Goal: Participate in discussion

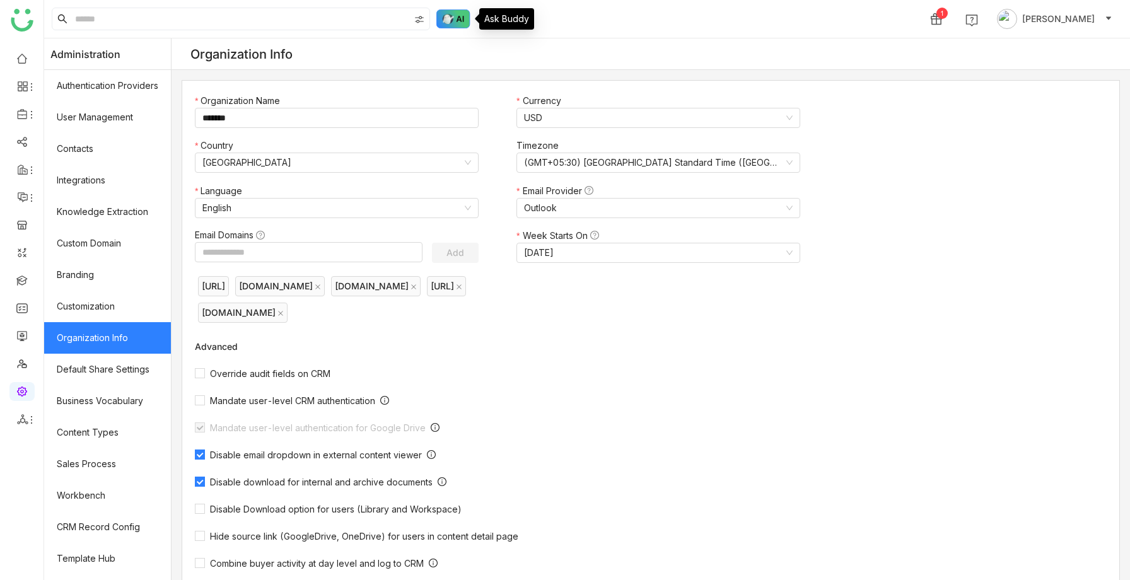
click at [456, 10] on img at bounding box center [453, 18] width 34 height 19
click at [459, 20] on img at bounding box center [453, 18] width 34 height 19
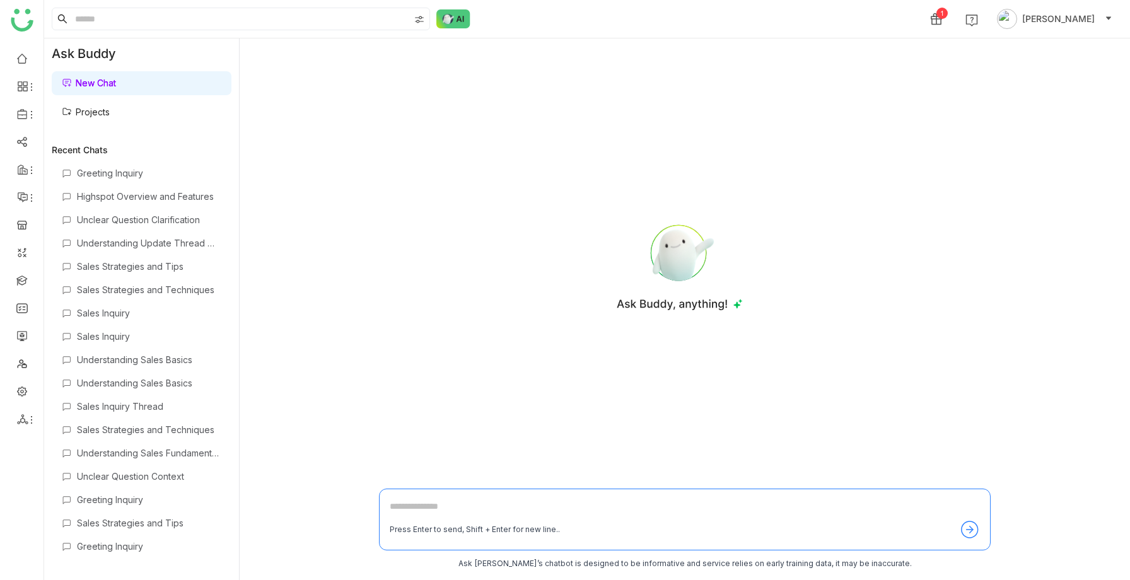
click at [110, 113] on link "Projects" at bounding box center [86, 112] width 48 height 11
click at [110, 110] on link "Projects" at bounding box center [86, 112] width 48 height 11
click at [110, 114] on link "Projects" at bounding box center [86, 112] width 48 height 11
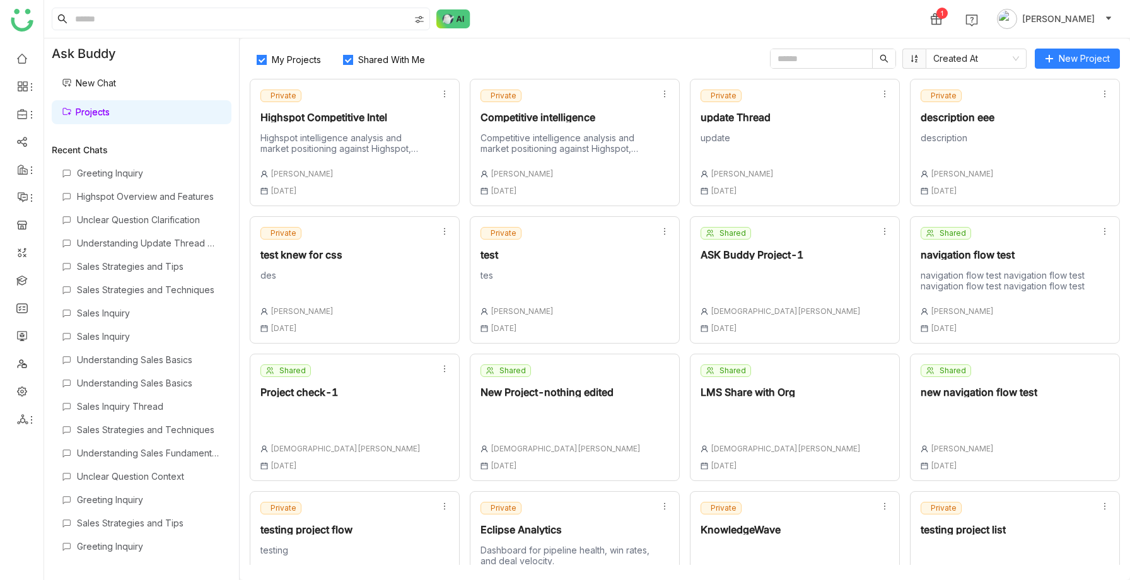
click at [357, 154] on div "Highspot intelligence analysis and market positioning against Highspot, curated…" at bounding box center [345, 145] width 170 height 26
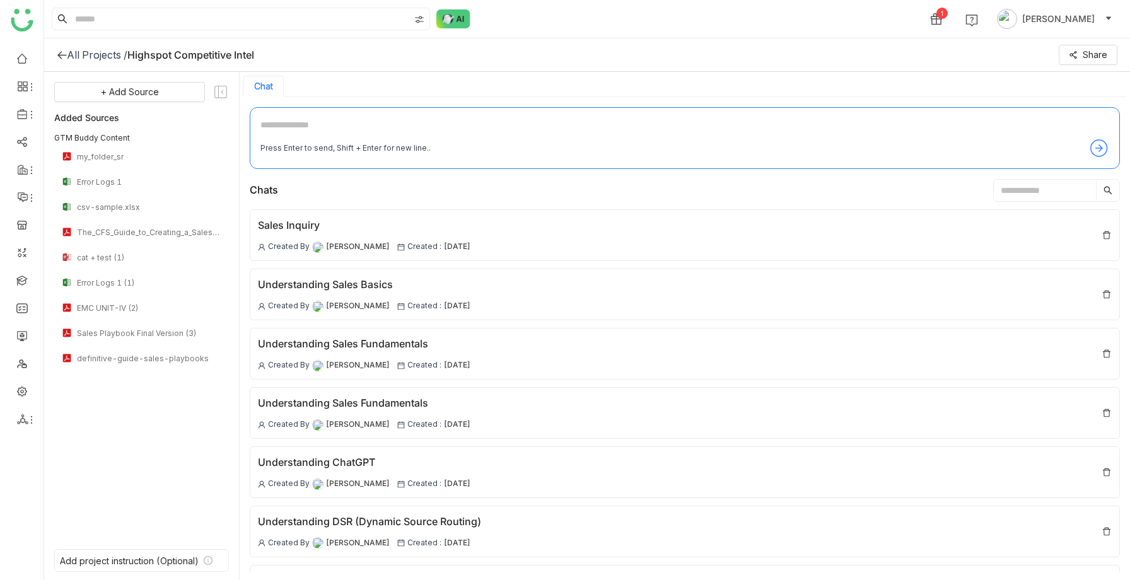
click at [298, 134] on textarea at bounding box center [684, 128] width 849 height 20
type textarea "****"
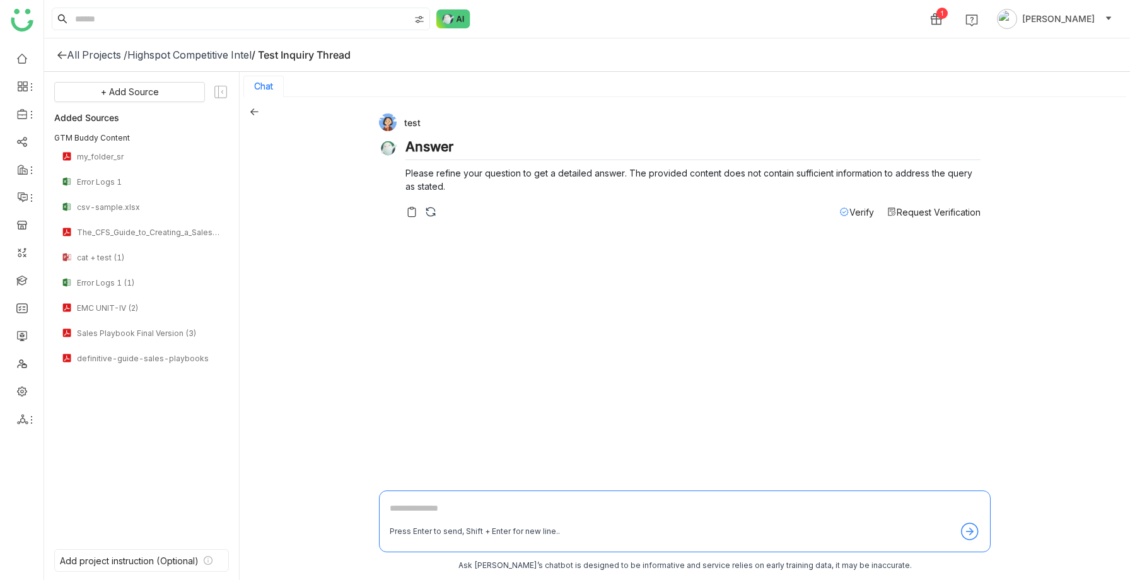
click at [255, 113] on icon at bounding box center [254, 111] width 9 height 9
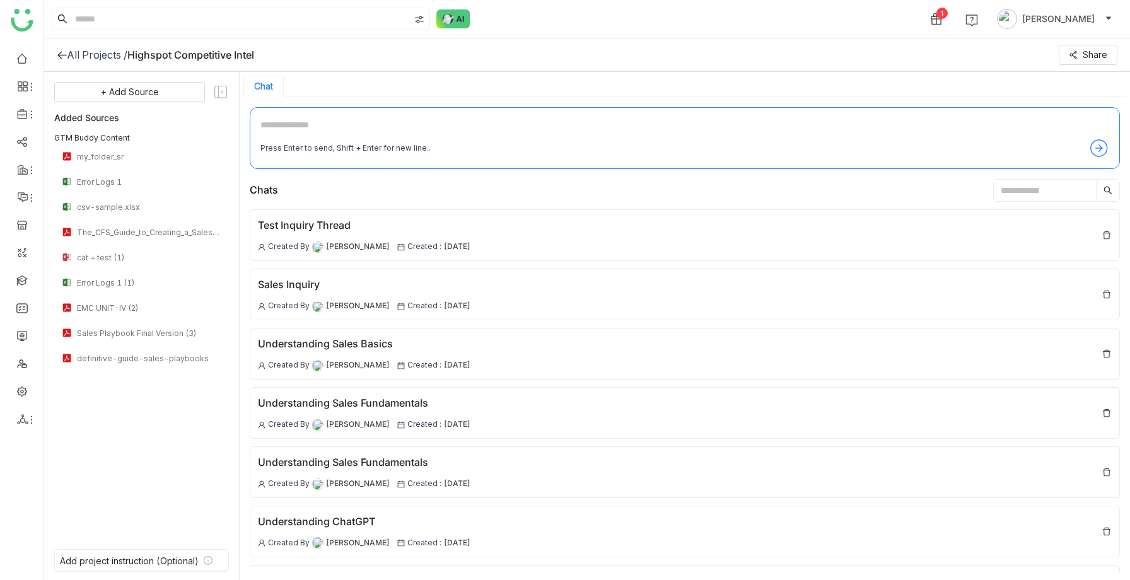
click at [62, 56] on icon at bounding box center [62, 55] width 10 height 10
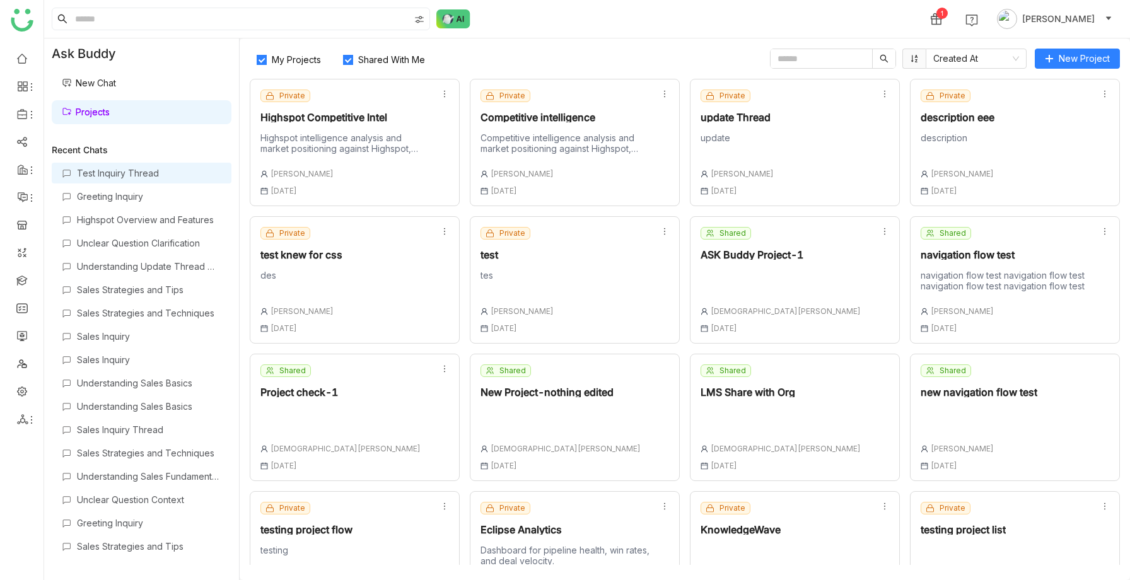
click at [140, 171] on div "Test Inquiry Thread" at bounding box center [149, 173] width 144 height 11
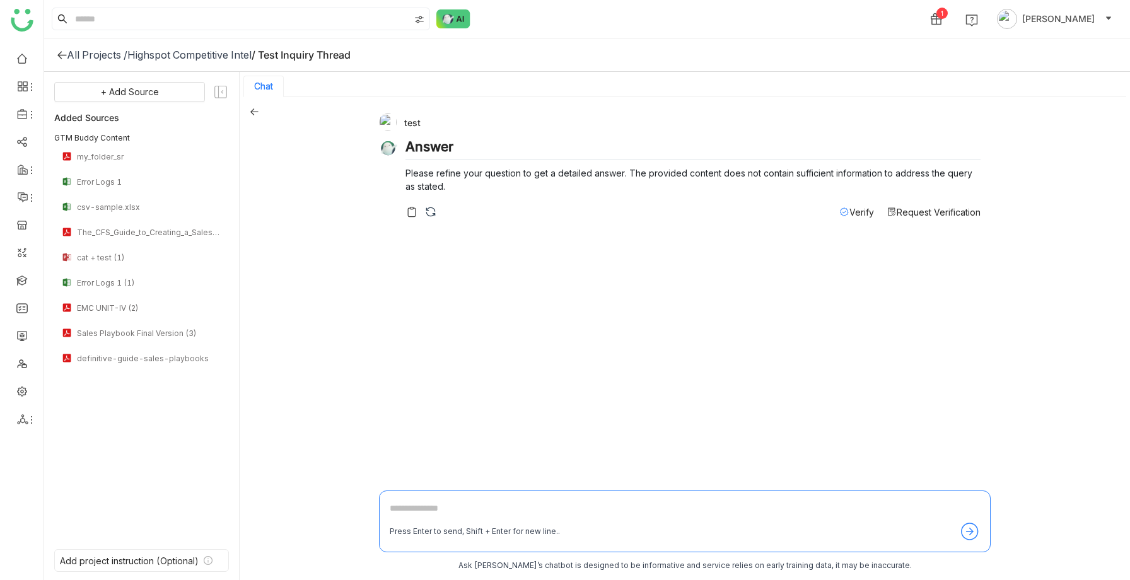
click at [60, 55] on icon at bounding box center [62, 55] width 10 height 10
